Goal: Task Accomplishment & Management: Manage account settings

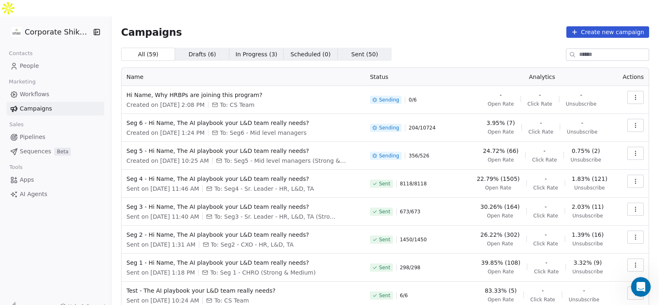
scroll to position [1640, 0]
click at [632, 122] on icon "button" at bounding box center [635, 125] width 7 height 7
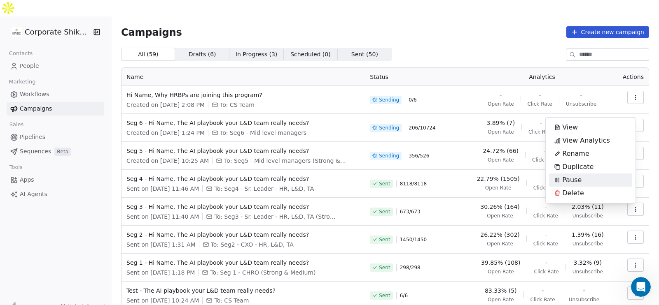
click at [584, 176] on div "Pause" at bounding box center [567, 180] width 37 height 13
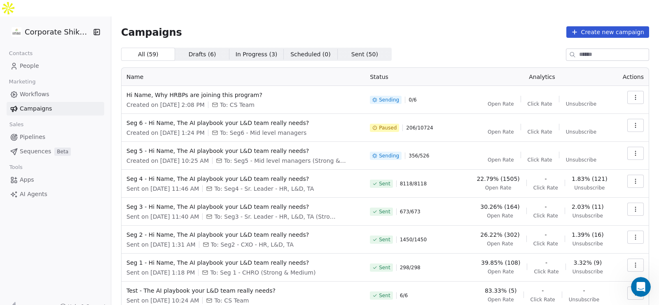
click at [627, 147] on button "button" at bounding box center [635, 153] width 16 height 13
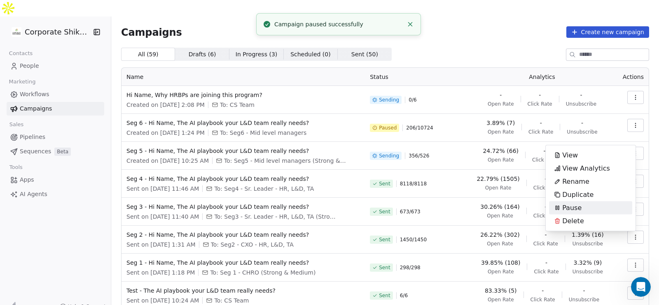
click at [583, 205] on div "Pause" at bounding box center [567, 208] width 37 height 13
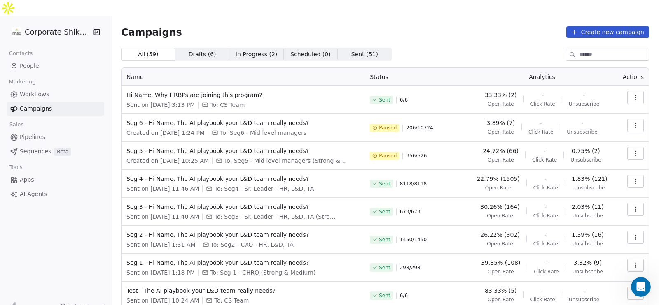
click at [632, 150] on icon "button" at bounding box center [635, 153] width 7 height 7
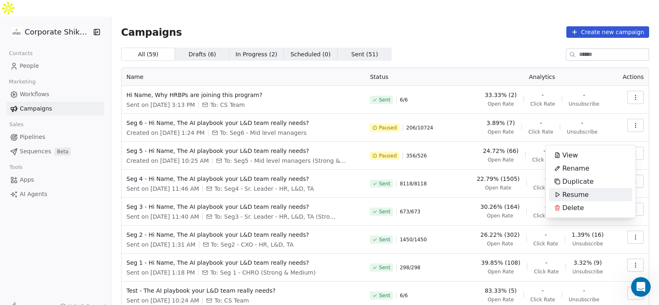
click at [586, 190] on span "Resume" at bounding box center [575, 195] width 26 height 10
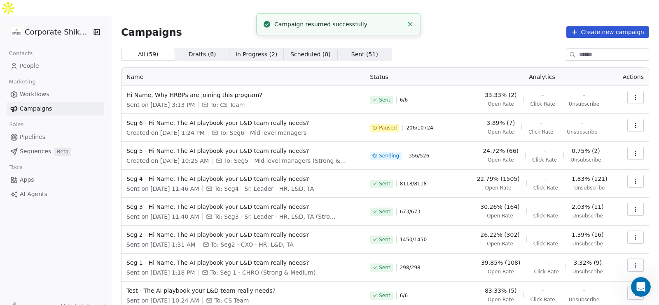
click at [632, 122] on icon "button" at bounding box center [635, 125] width 7 height 7
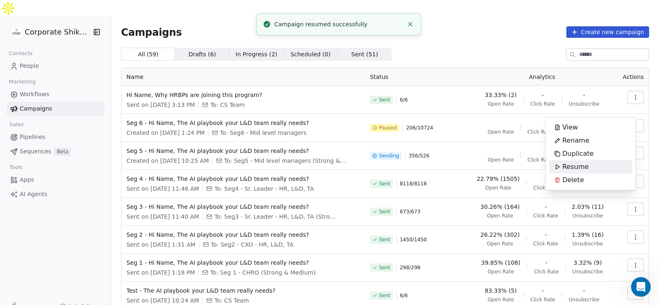
click at [595, 169] on div "Resume" at bounding box center [590, 167] width 83 height 13
